Goal: Information Seeking & Learning: Compare options

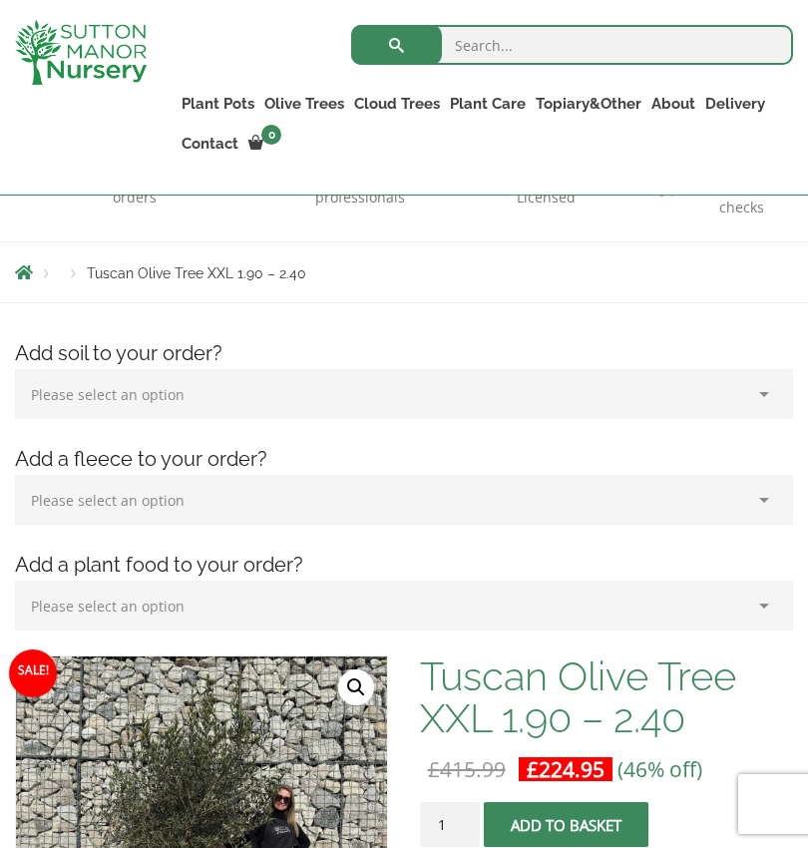
scroll to position [213, 0]
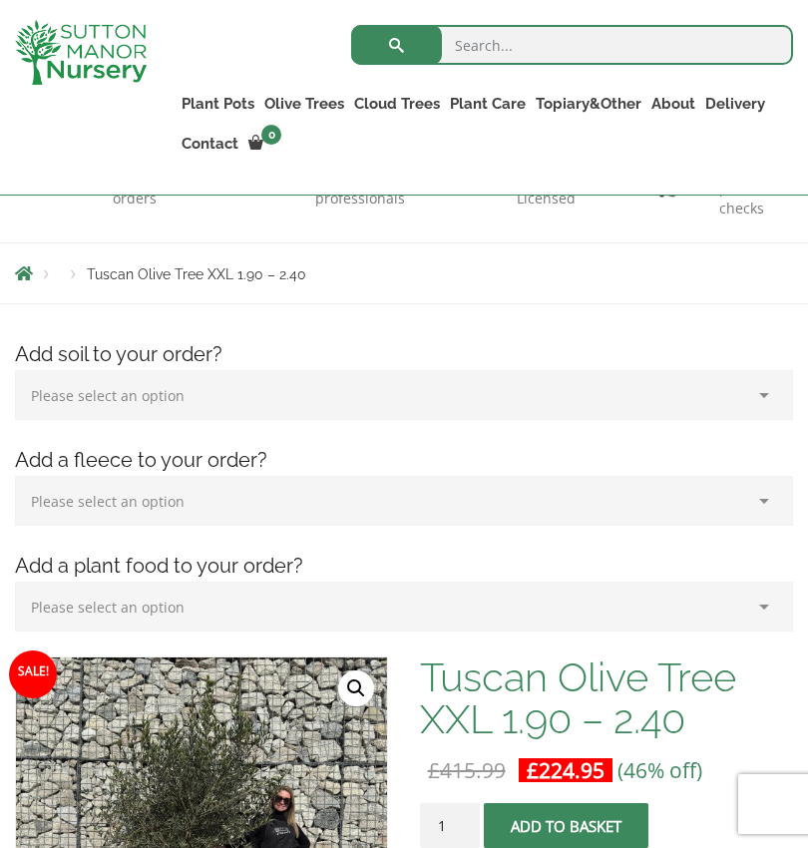
click at [101, 391] on select "Please select an option (x1) 75L Bag (£34.99) (x2) 75L Bag (£69.98) (x3) 75L Ba…" at bounding box center [404, 395] width 778 height 50
click at [26, 416] on select "Please select an option (x1) 75L Bag (£34.99) (x2) 75L Bag (£69.98) (x3) 75L Ba…" at bounding box center [404, 395] width 778 height 50
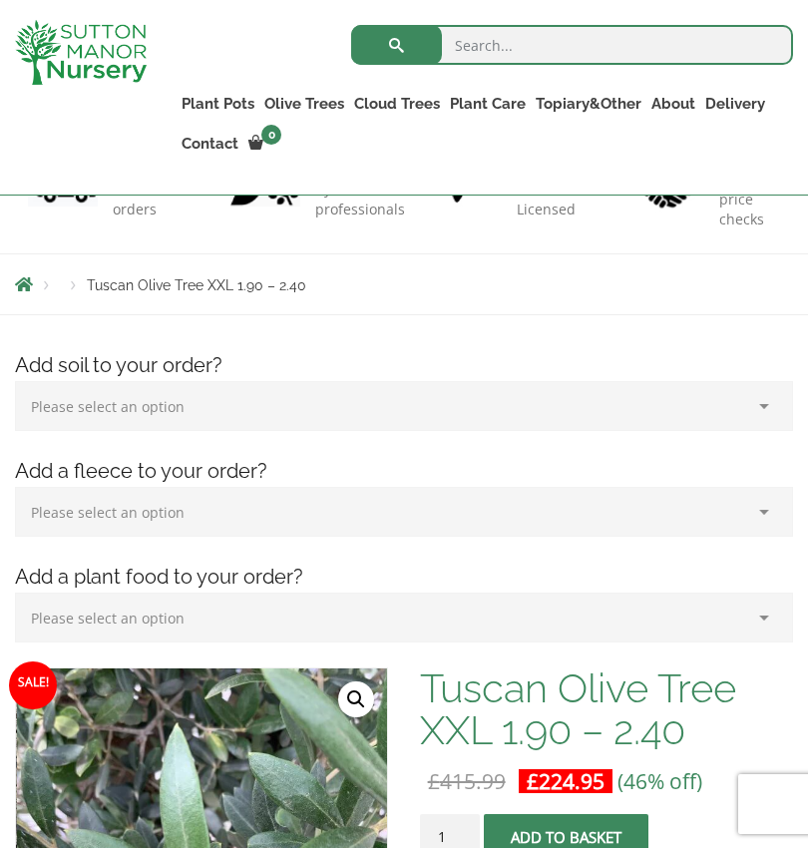
scroll to position [0, 0]
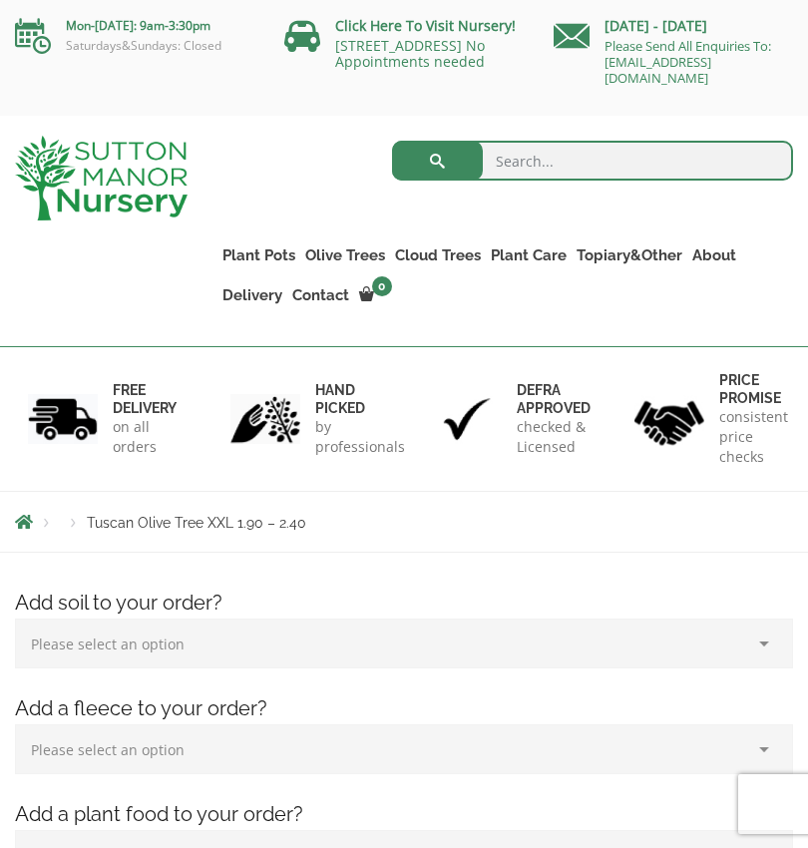
click at [643, 154] on input "search" at bounding box center [593, 161] width 402 height 40
type input "Olive tree"
click at [437, 161] on button "submit" at bounding box center [437, 161] width 91 height 40
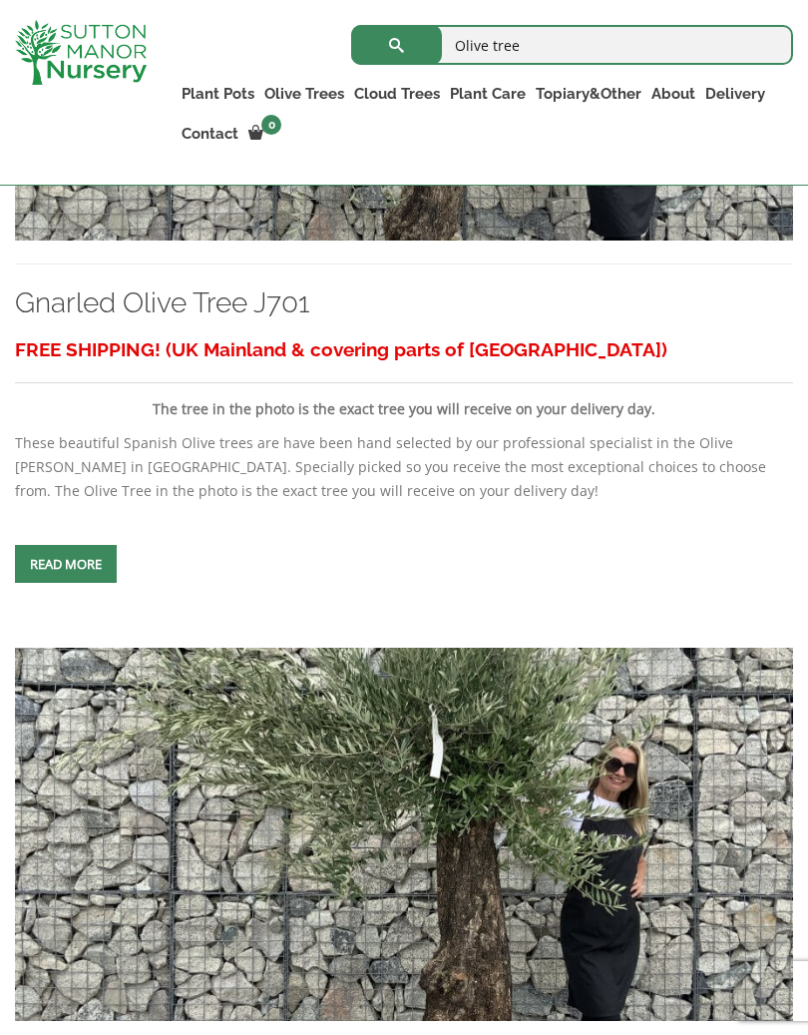
scroll to position [6331, 0]
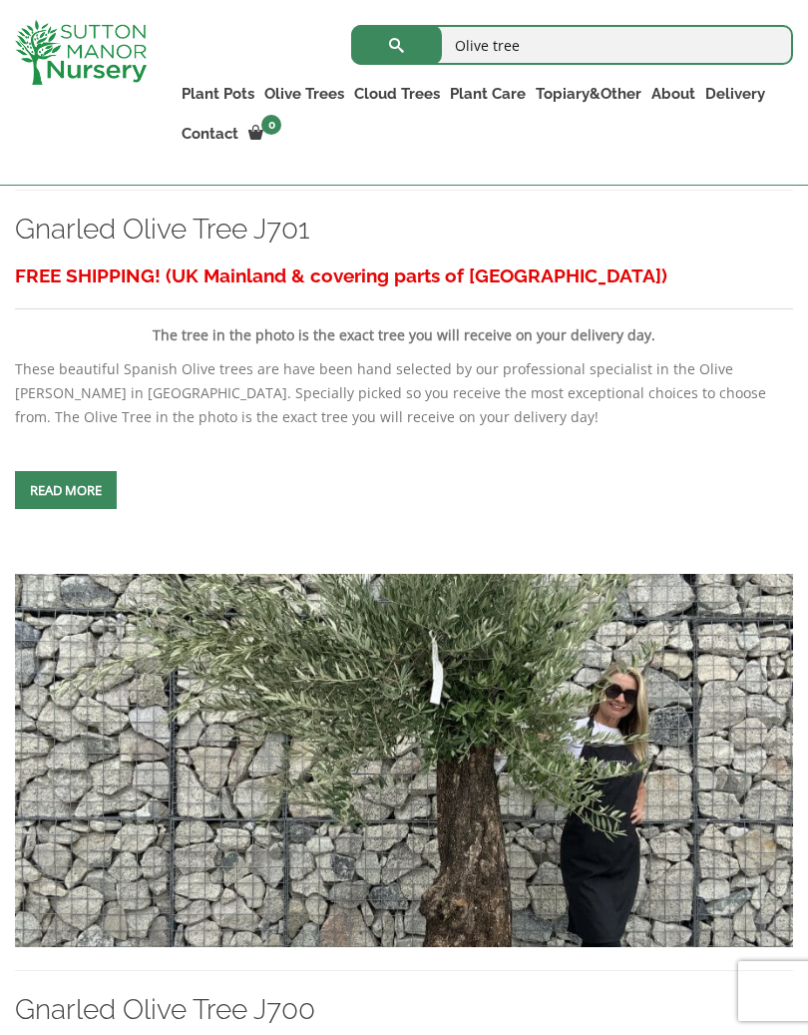
click at [0, 0] on link "Multi Stem Olives (Arcadia Range)" at bounding box center [0, 0] width 0 height 0
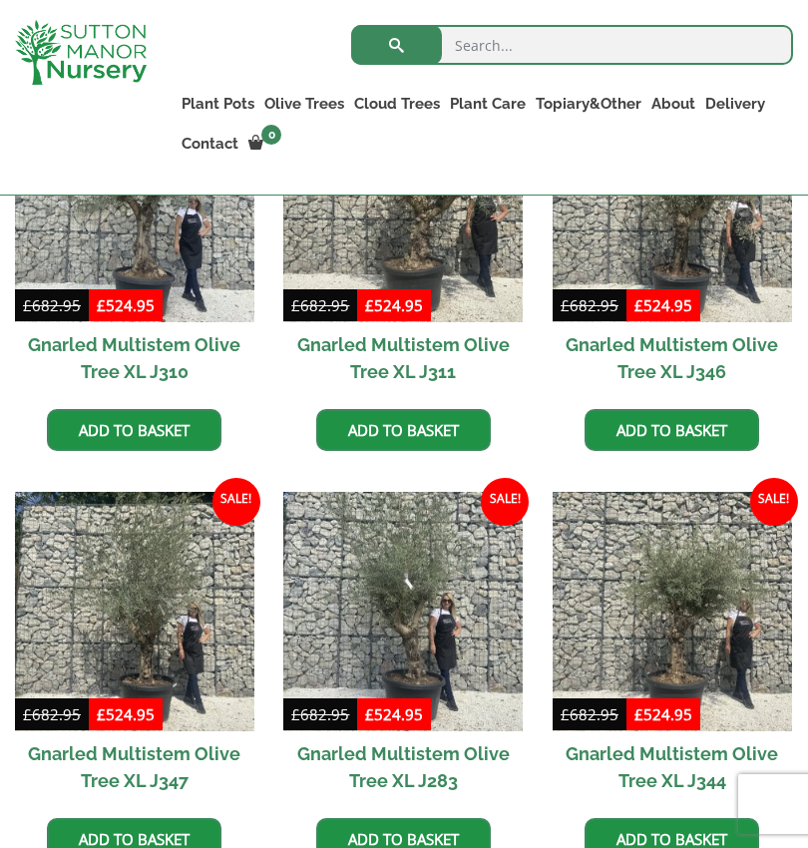
scroll to position [1444, 0]
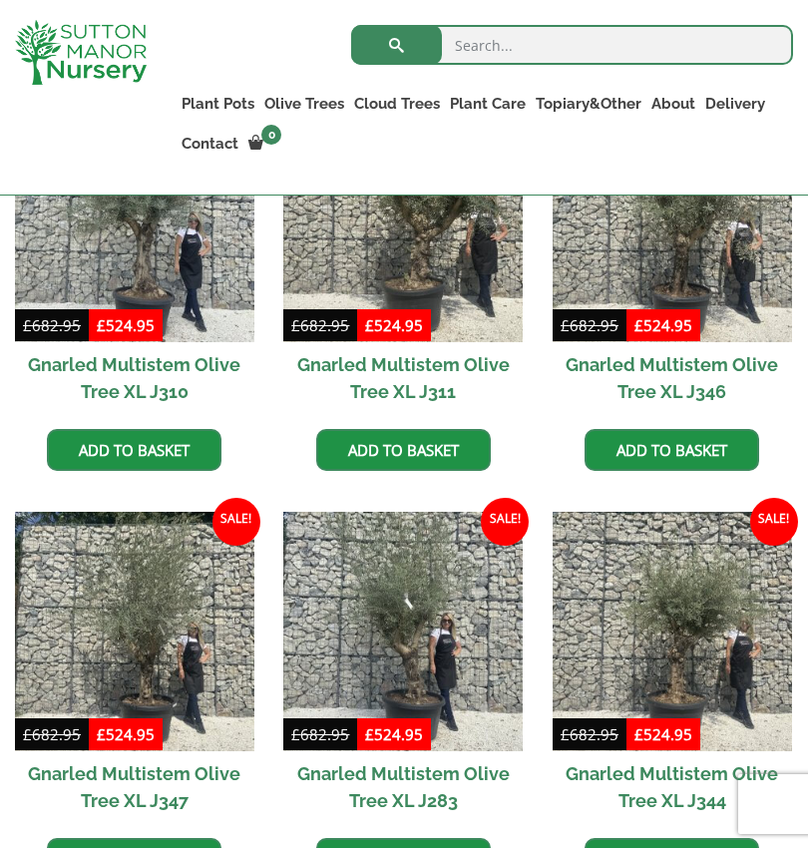
click at [0, 0] on link "Plateau Olive Trees (Mesa Range)" at bounding box center [0, 0] width 0 height 0
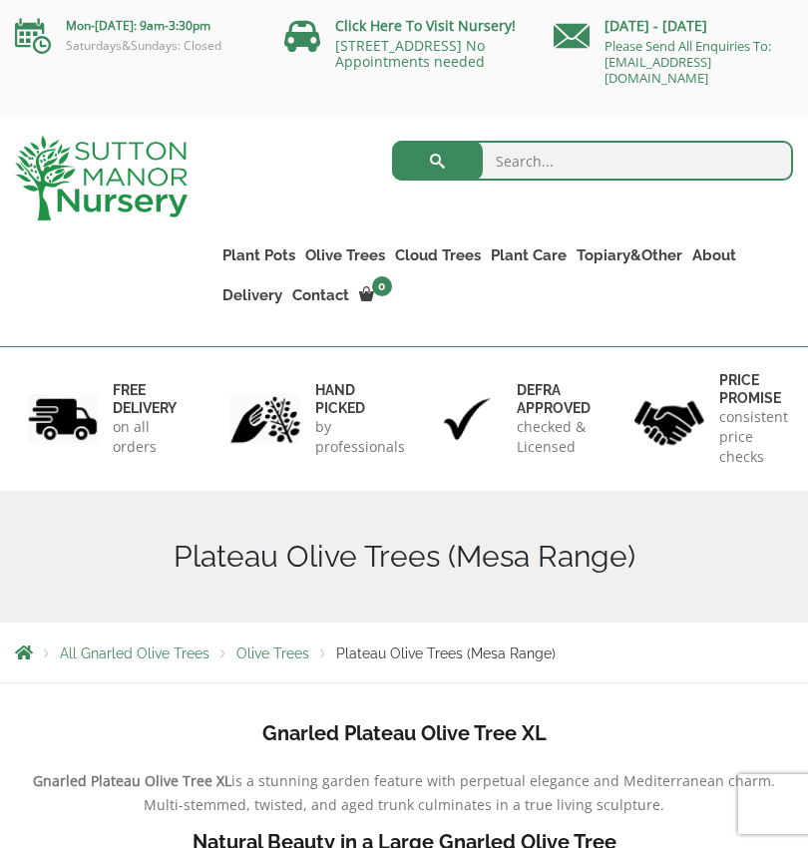
click at [0, 0] on link "Gnarled Olive Trees (Bella Range)" at bounding box center [0, 0] width 0 height 0
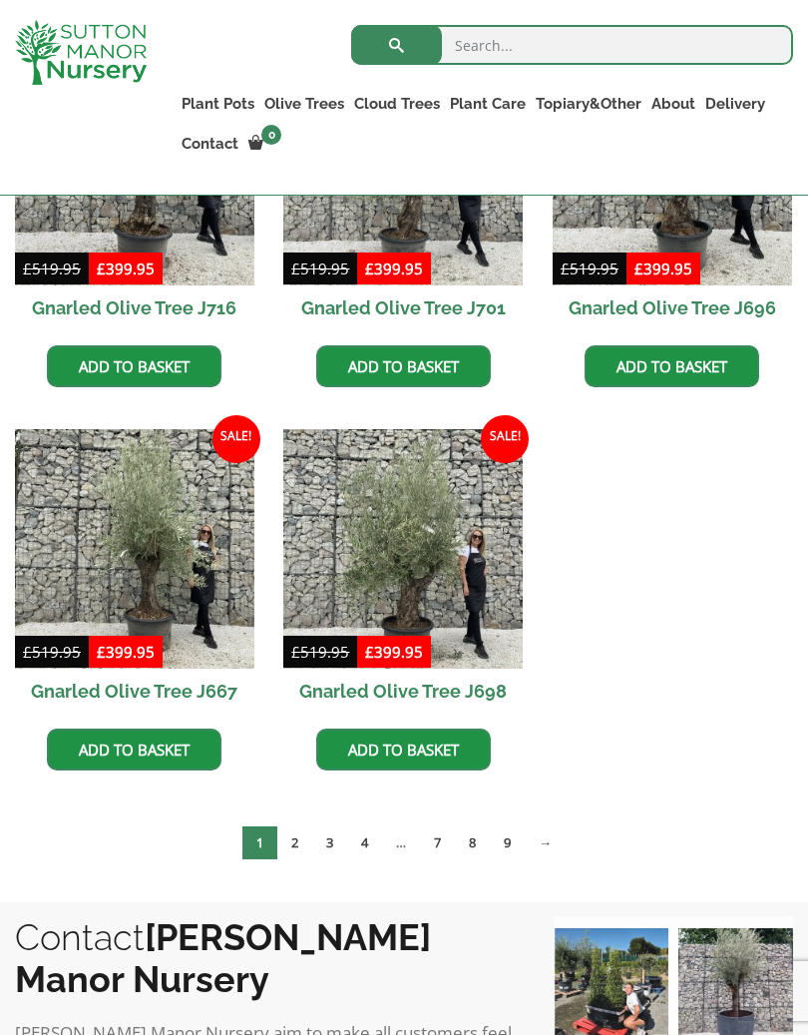
scroll to position [810, 0]
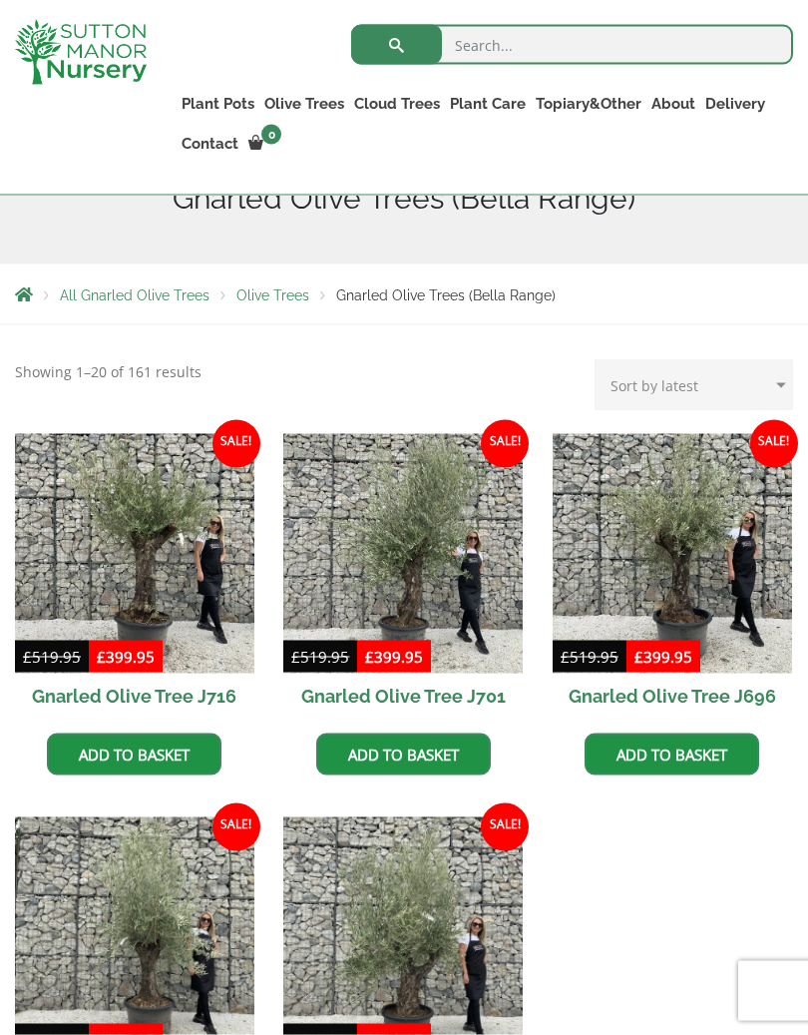
click at [767, 387] on select "Sort by popularity Sort by latest Sort by price: low to high Sort by price: hig…" at bounding box center [694, 385] width 199 height 50
select select "price"
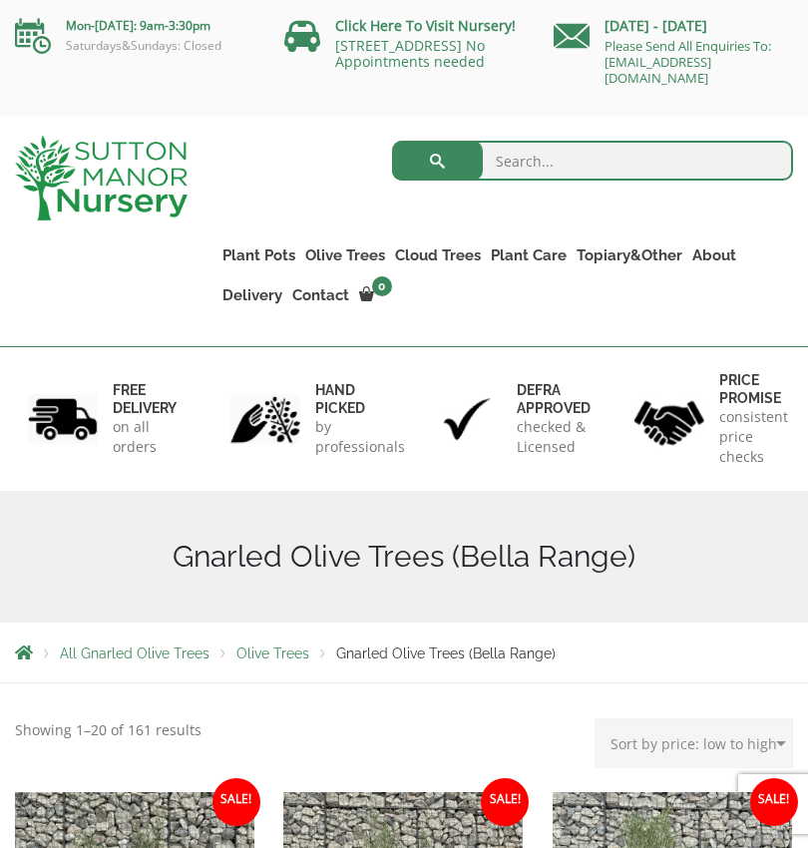
click at [0, 0] on link "Gnarled Olive Trees (Grande Range)" at bounding box center [0, 0] width 0 height 0
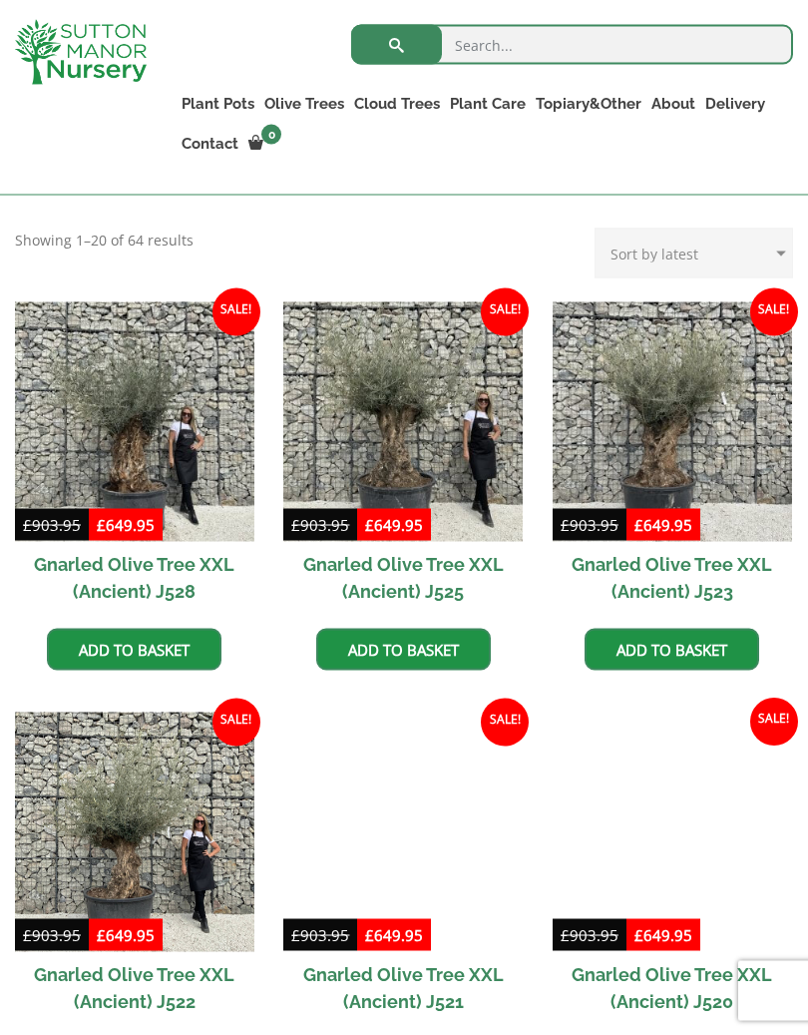
scroll to position [455, 0]
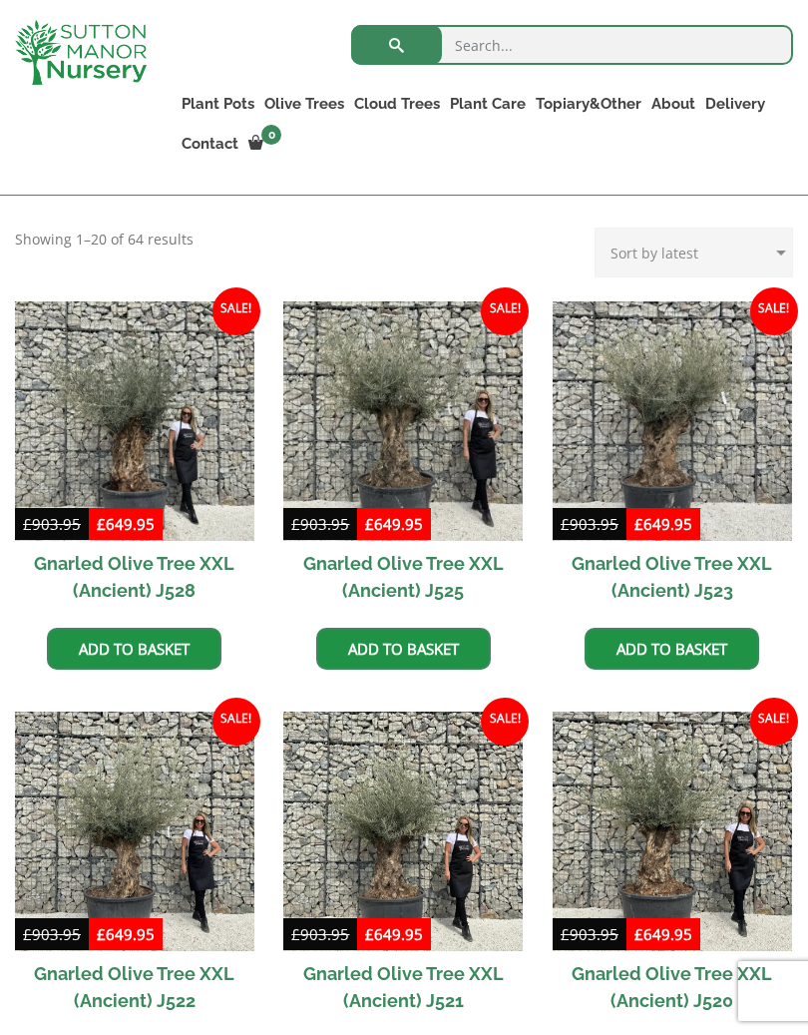
click at [750, 240] on select "Sort by popularity Sort by latest Sort by price: low to high Sort by price: hig…" at bounding box center [694, 253] width 199 height 50
select select "price"
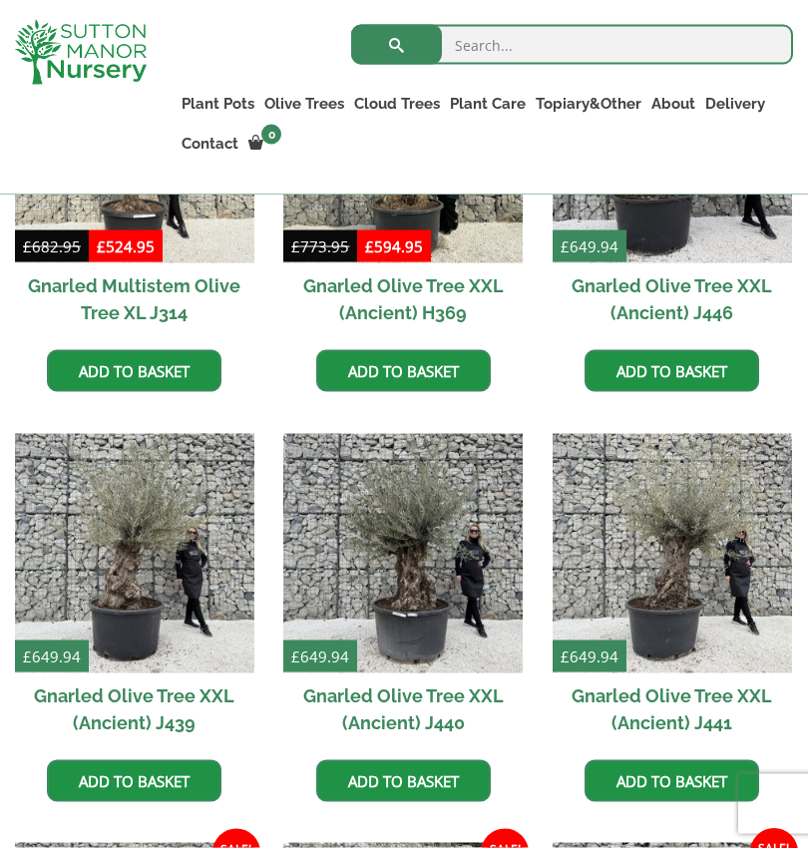
scroll to position [487, 0]
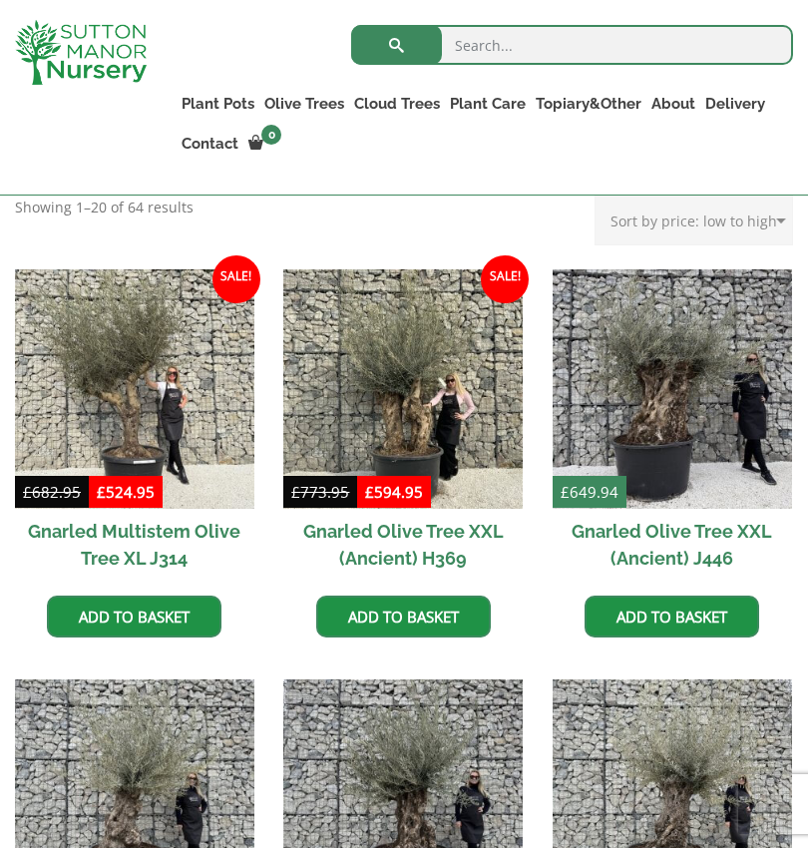
click at [0, 0] on link "Multi Stem Olives (Arcadia Range)" at bounding box center [0, 0] width 0 height 0
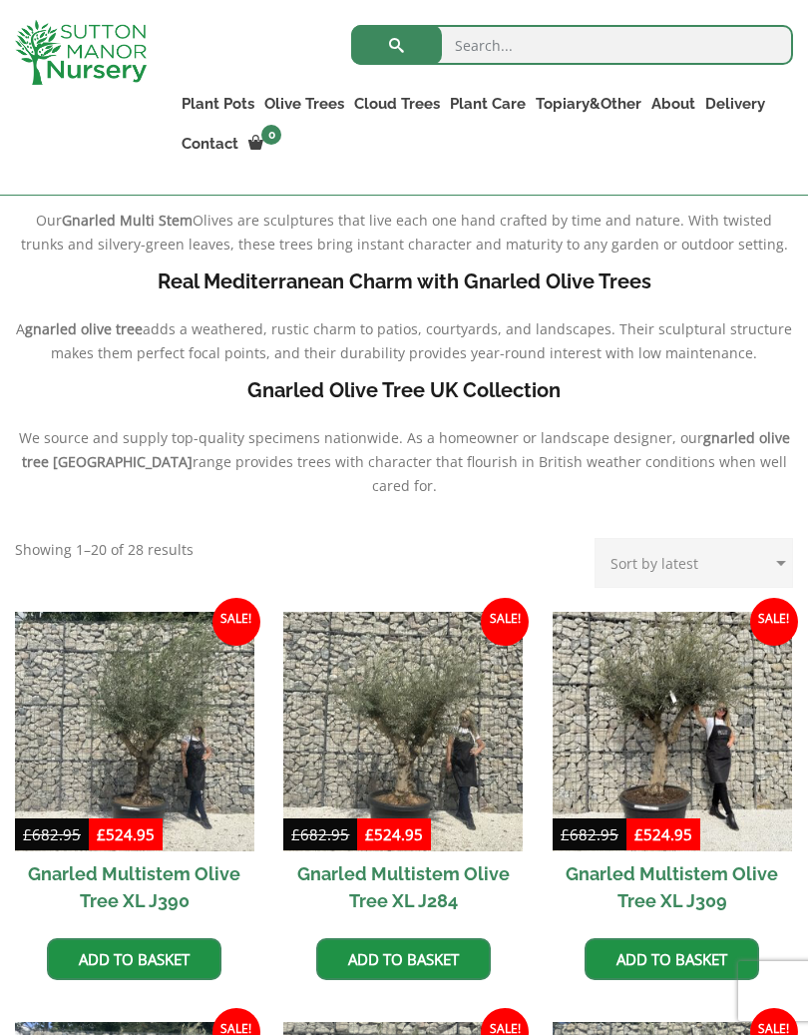
scroll to position [598, 0]
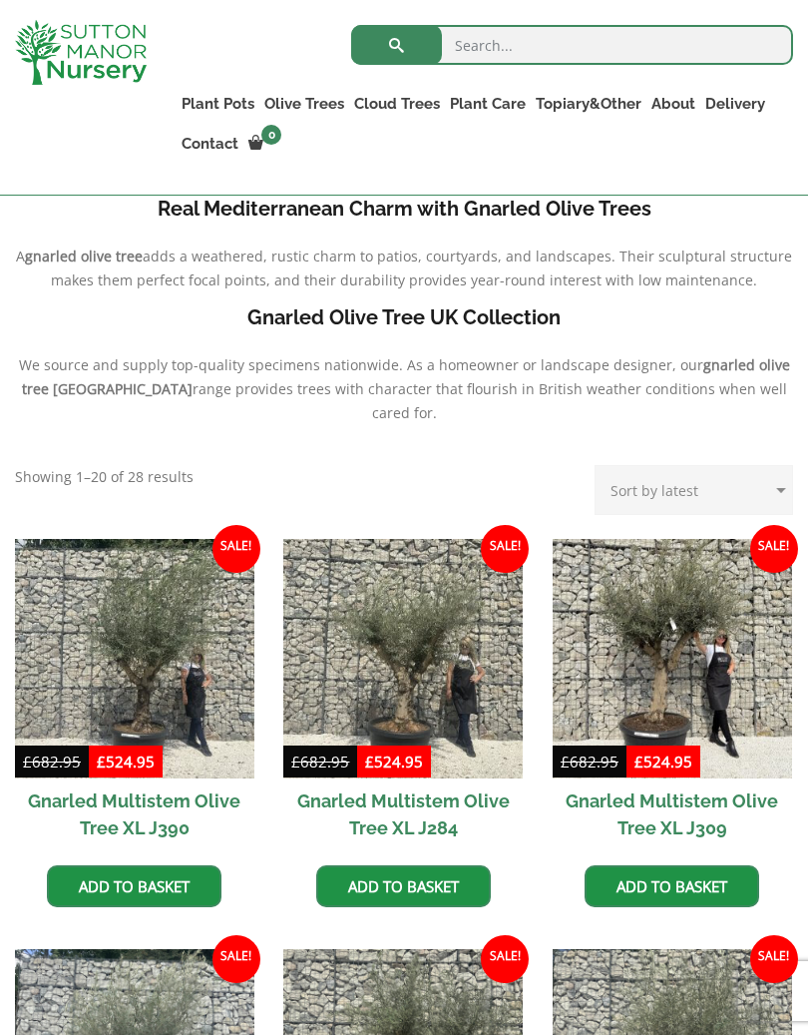
click at [770, 469] on select "Sort by popularity Sort by latest Sort by price: low to high Sort by price: hig…" at bounding box center [694, 490] width 199 height 50
select select "price"
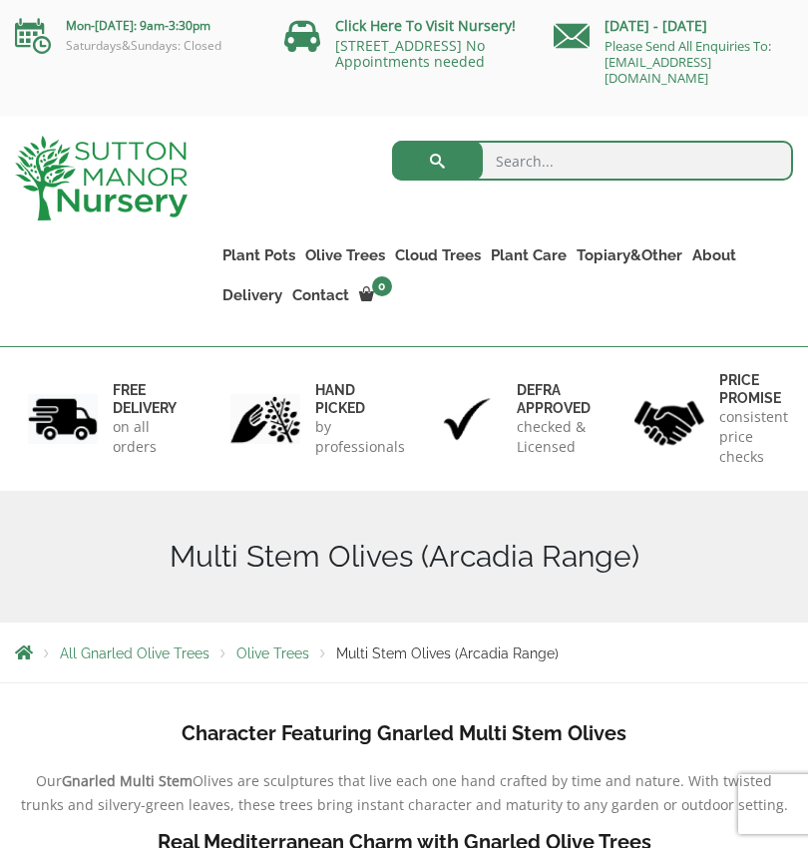
click at [0, 0] on link "Plateau Olive Trees (Mesa Range)" at bounding box center [0, 0] width 0 height 0
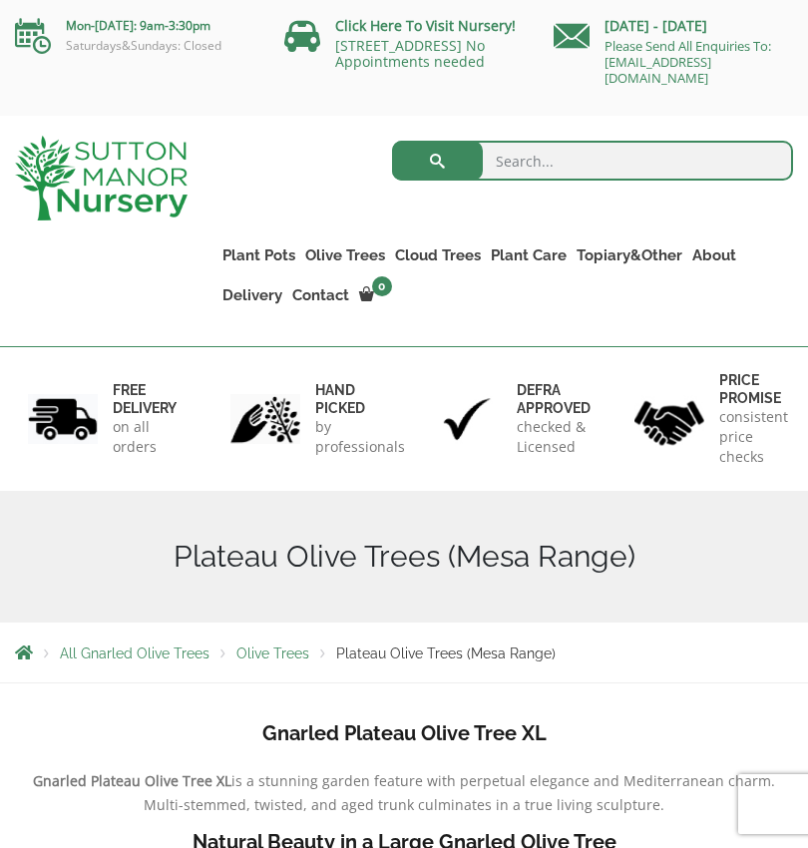
click at [87, 174] on img at bounding box center [101, 178] width 173 height 85
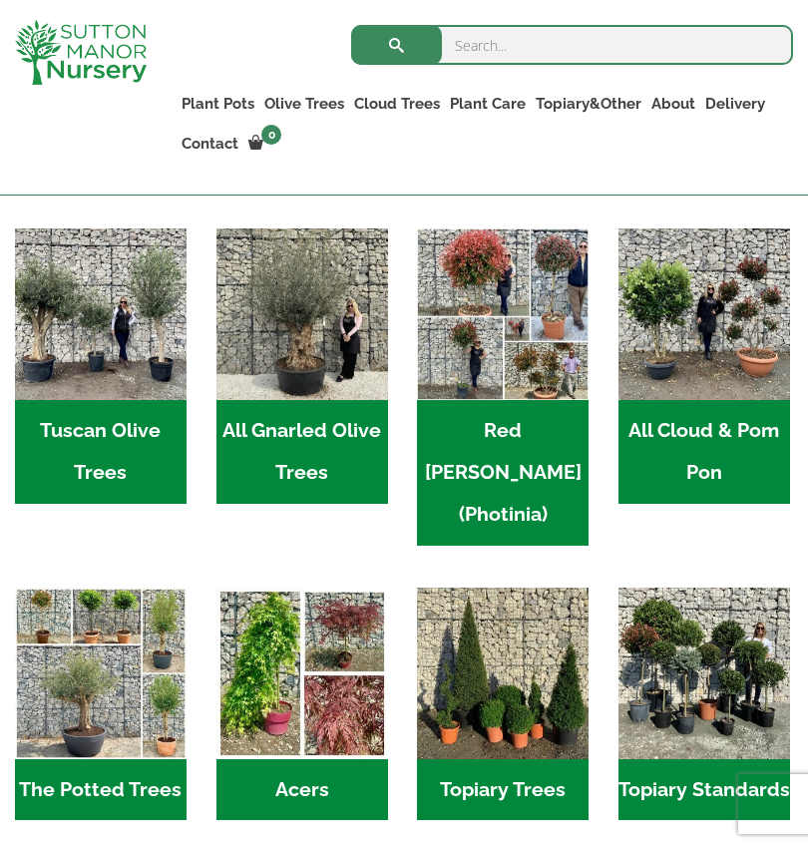
scroll to position [859, 0]
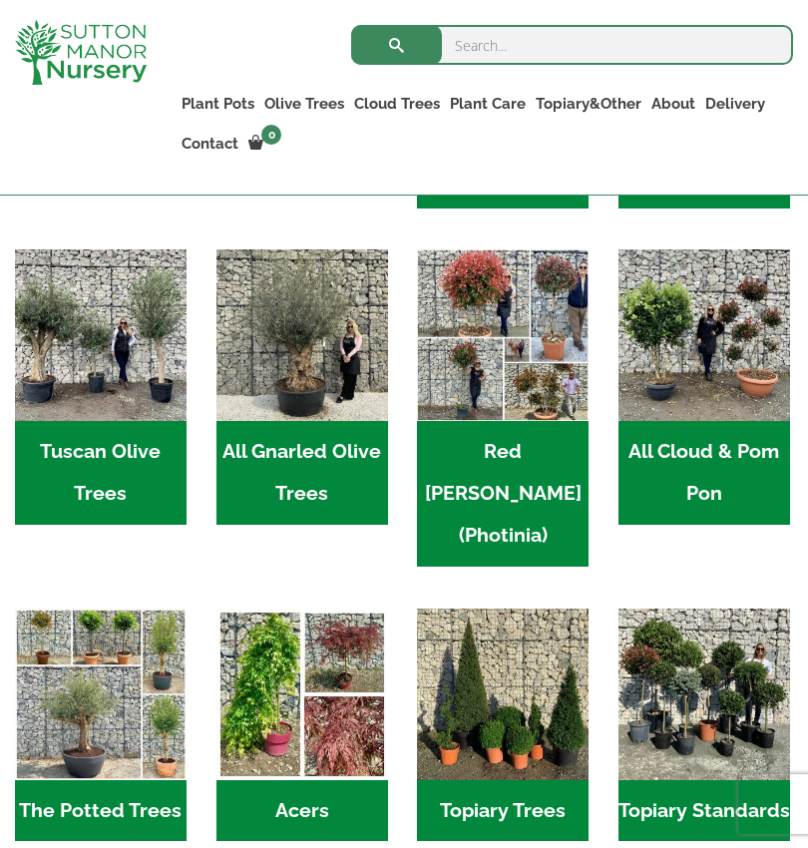
click at [76, 444] on h2 "Tuscan Olive Trees (2)" at bounding box center [101, 473] width 172 height 104
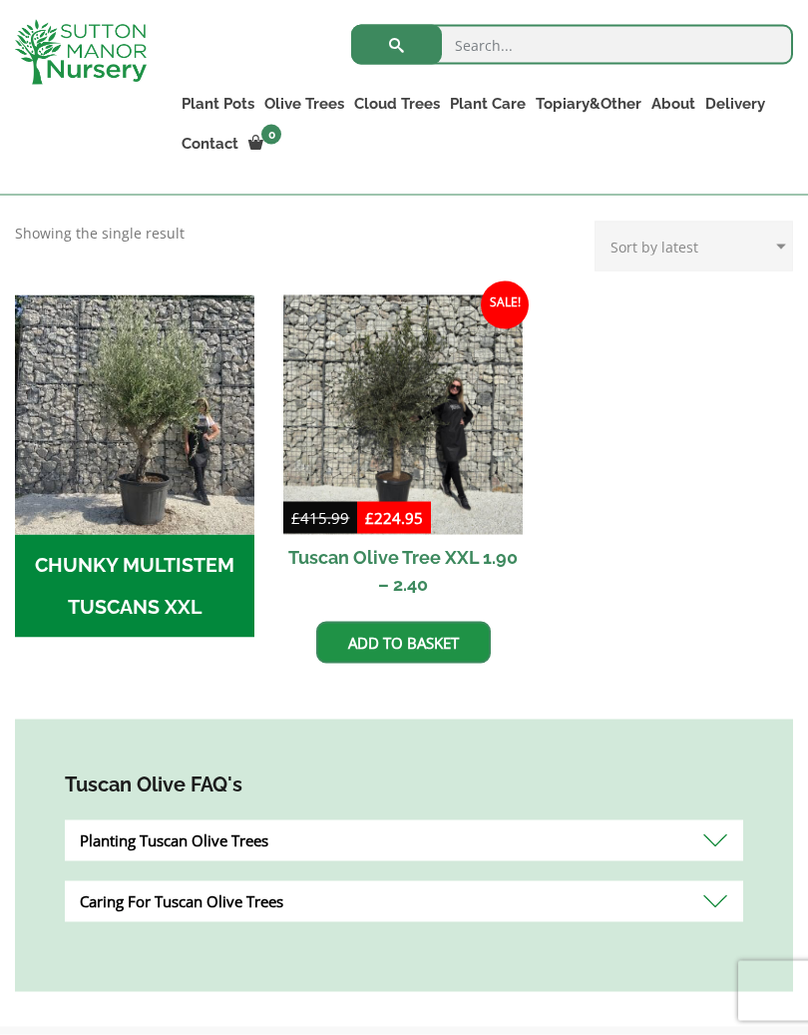
scroll to position [611, 0]
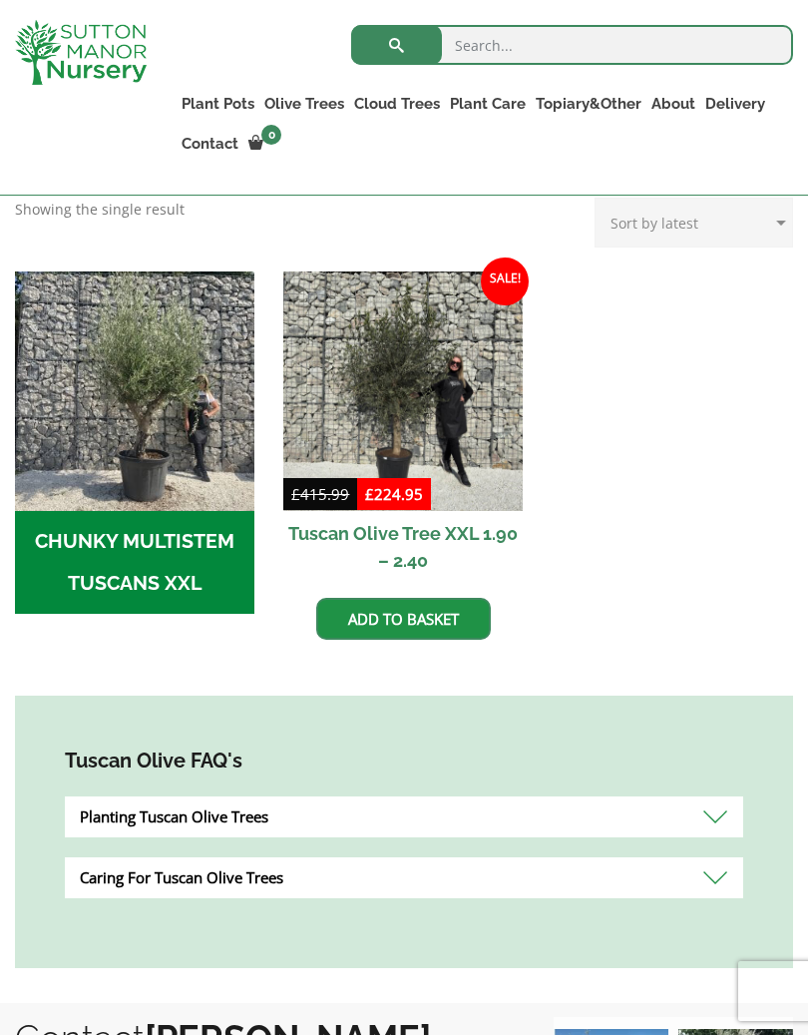
click at [88, 517] on h2 "CHUNKY MULTISTEM TUSCANS XXL (1)" at bounding box center [134, 563] width 239 height 104
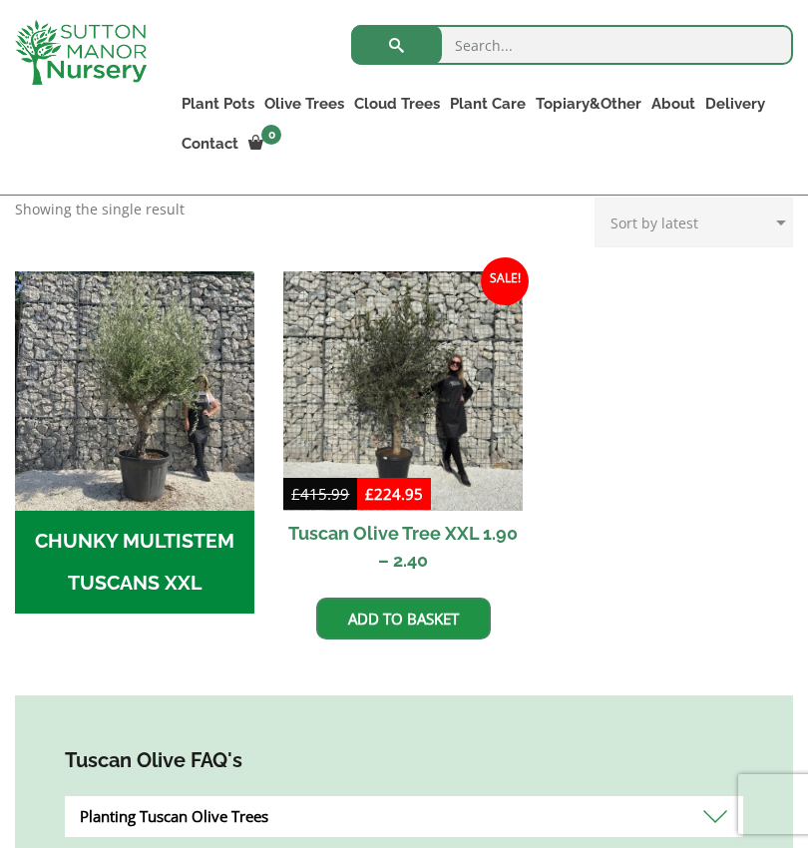
click at [477, 511] on h2 "Tuscan Olive Tree XXL 1.90 – 2.40" at bounding box center [402, 547] width 239 height 72
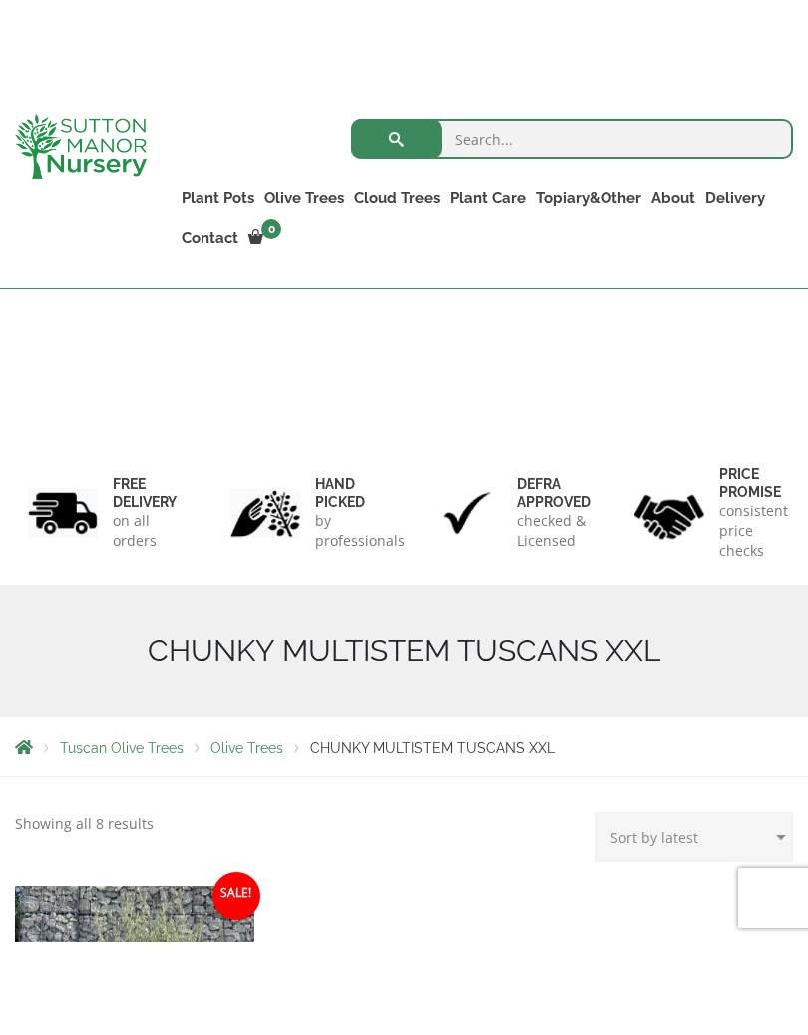
scroll to position [646, 0]
